Goal: Information Seeking & Learning: Learn about a topic

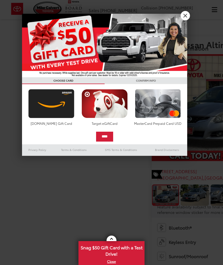
click at [66, 164] on div at bounding box center [111, 132] width 223 height 265
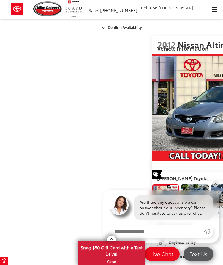
click at [180, 184] on img "Expand Photo 1" at bounding box center [194, 194] width 29 height 21
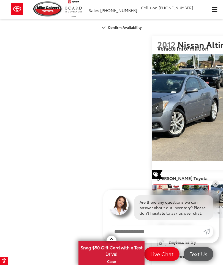
scroll to position [0, 223]
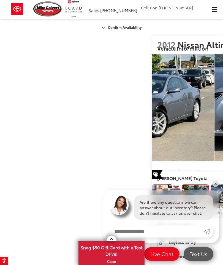
click at [210, 184] on img "Expand Photo 2" at bounding box center [224, 194] width 29 height 21
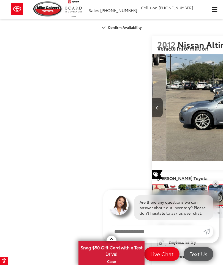
scroll to position [0, 445]
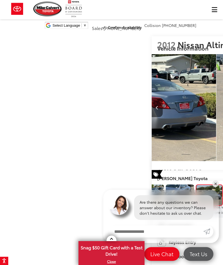
scroll to position [0, 668]
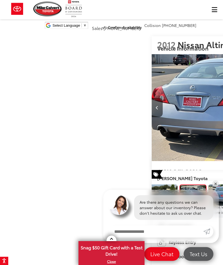
scroll to position [0, 891]
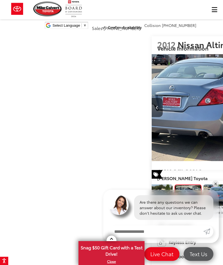
click at [203, 184] on img "Expand Photo 5" at bounding box center [217, 194] width 29 height 21
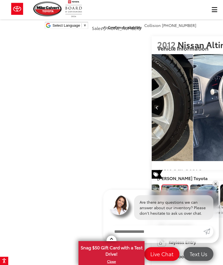
scroll to position [0, 1113]
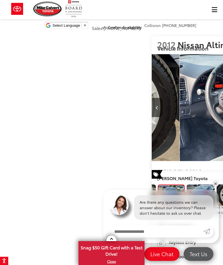
click at [186, 184] on img "Expand Photo 6" at bounding box center [200, 194] width 29 height 21
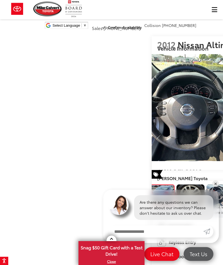
scroll to position [0, 1336]
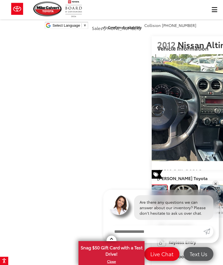
click at [169, 184] on img "Expand Photo 7" at bounding box center [183, 194] width 29 height 21
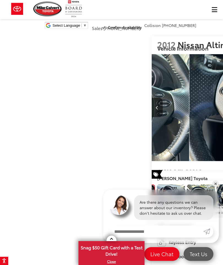
scroll to position [0, 1559]
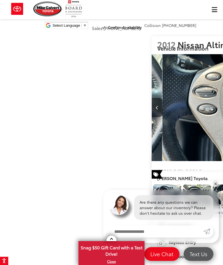
click at [162, 184] on img "Expand Photo 8" at bounding box center [167, 194] width 29 height 21
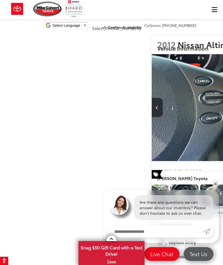
scroll to position [0, 1781]
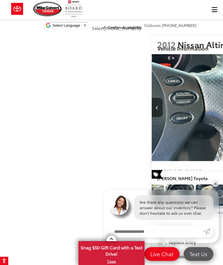
click at [159, 184] on img "Expand Photo 9" at bounding box center [149, 194] width 29 height 21
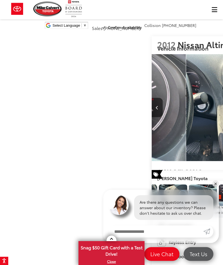
scroll to position [0, 0]
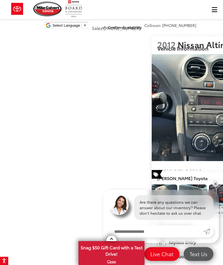
click at [147, 184] on img "Expand Photo 10" at bounding box center [132, 194] width 29 height 21
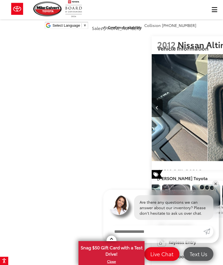
click at [130, 184] on img "Expand Photo 11" at bounding box center [116, 194] width 29 height 21
